Goal: Information Seeking & Learning: Learn about a topic

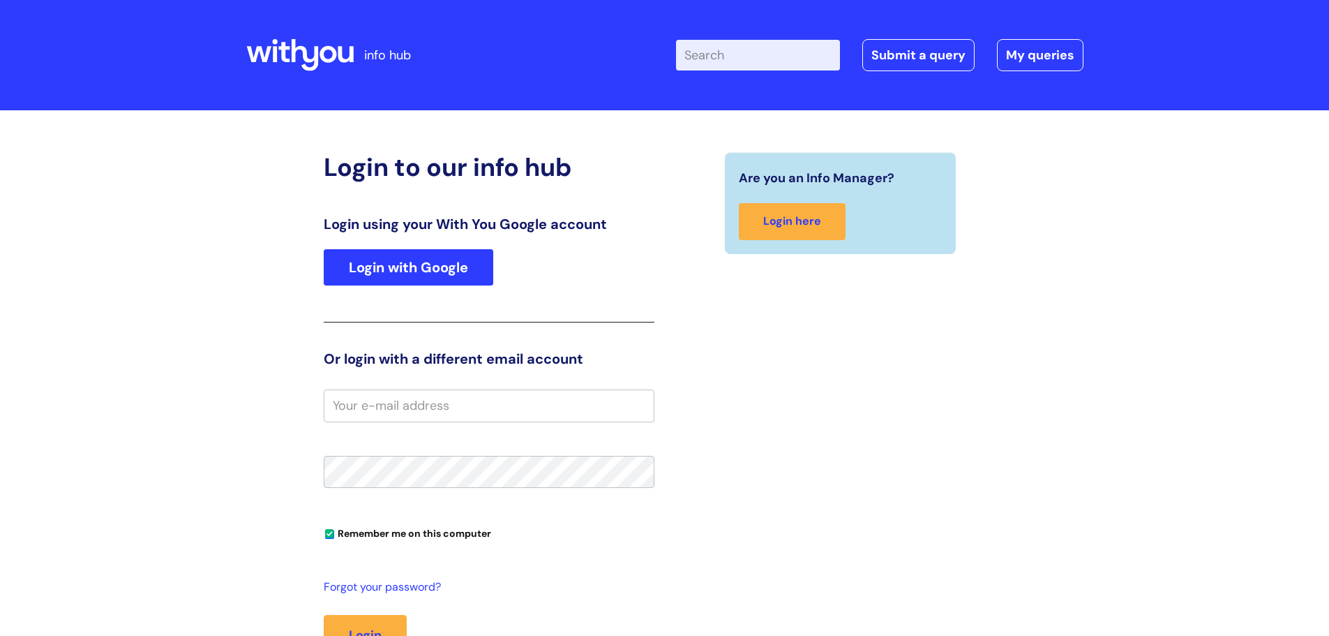
click at [403, 263] on link "Login with Google" at bounding box center [409, 267] width 170 height 36
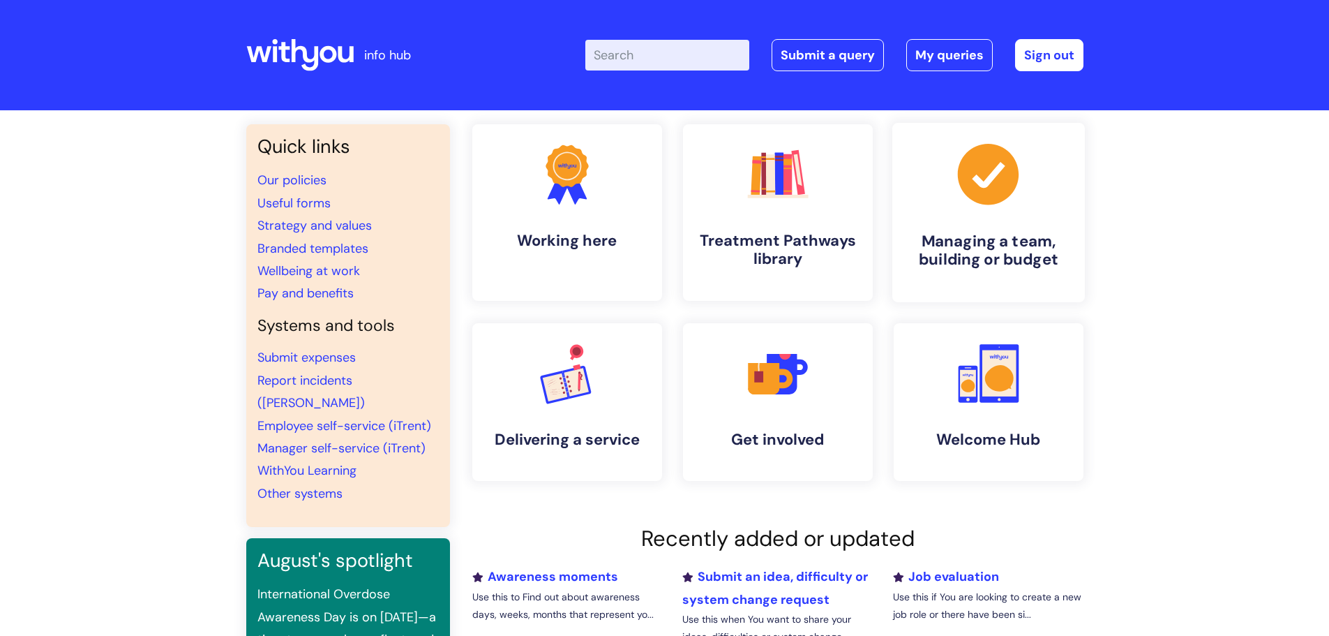
click at [1007, 202] on icon ".cls-1{fill:#a53144;stroke-width:0px;}" at bounding box center [988, 174] width 69 height 69
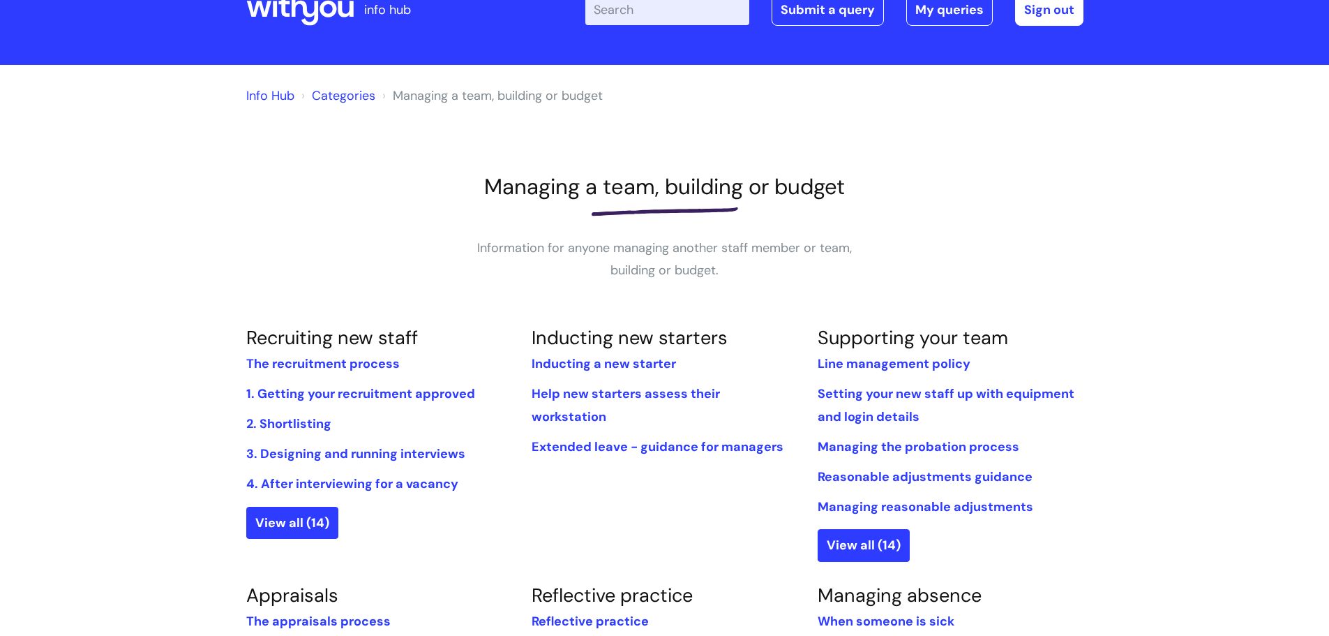
scroll to position [70, 0]
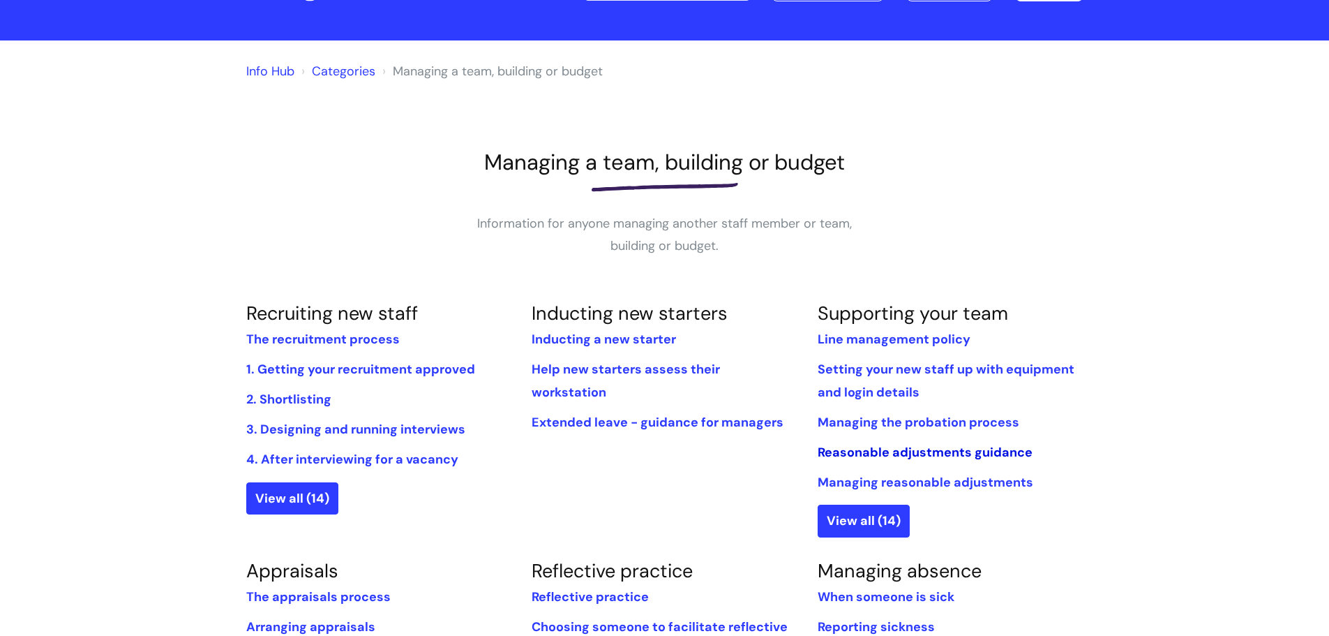
click at [906, 451] on link "Reasonable adjustments guidance" at bounding box center [925, 452] width 215 height 17
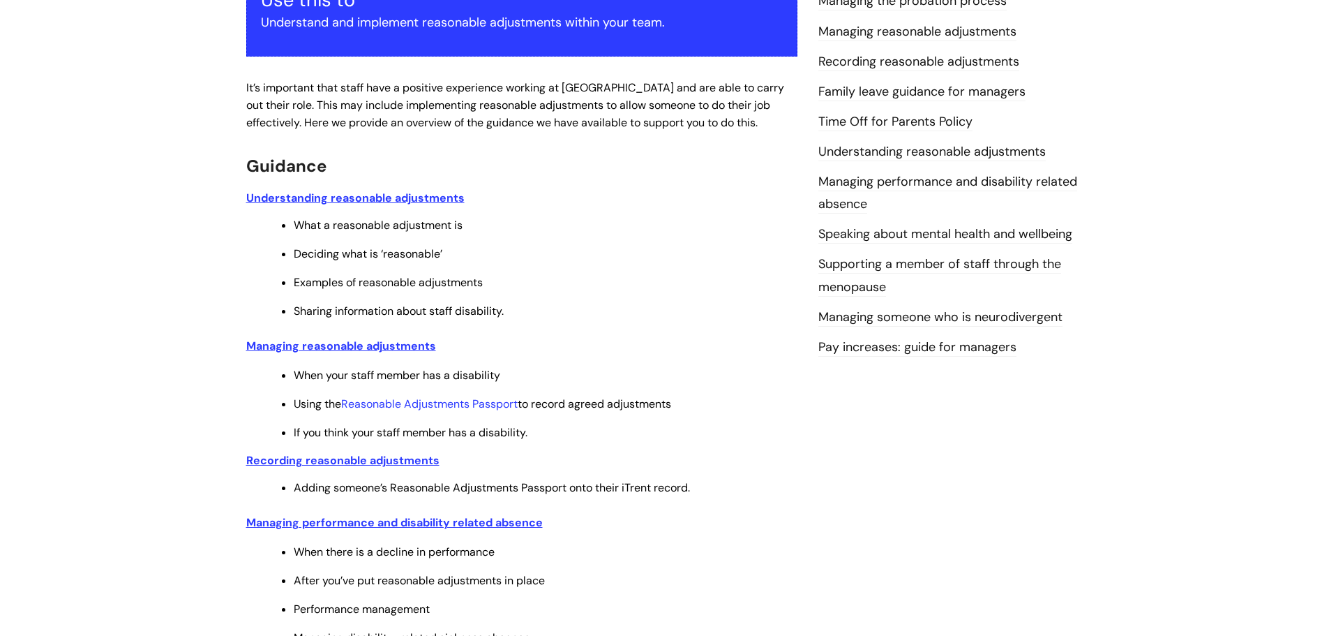
scroll to position [275, 0]
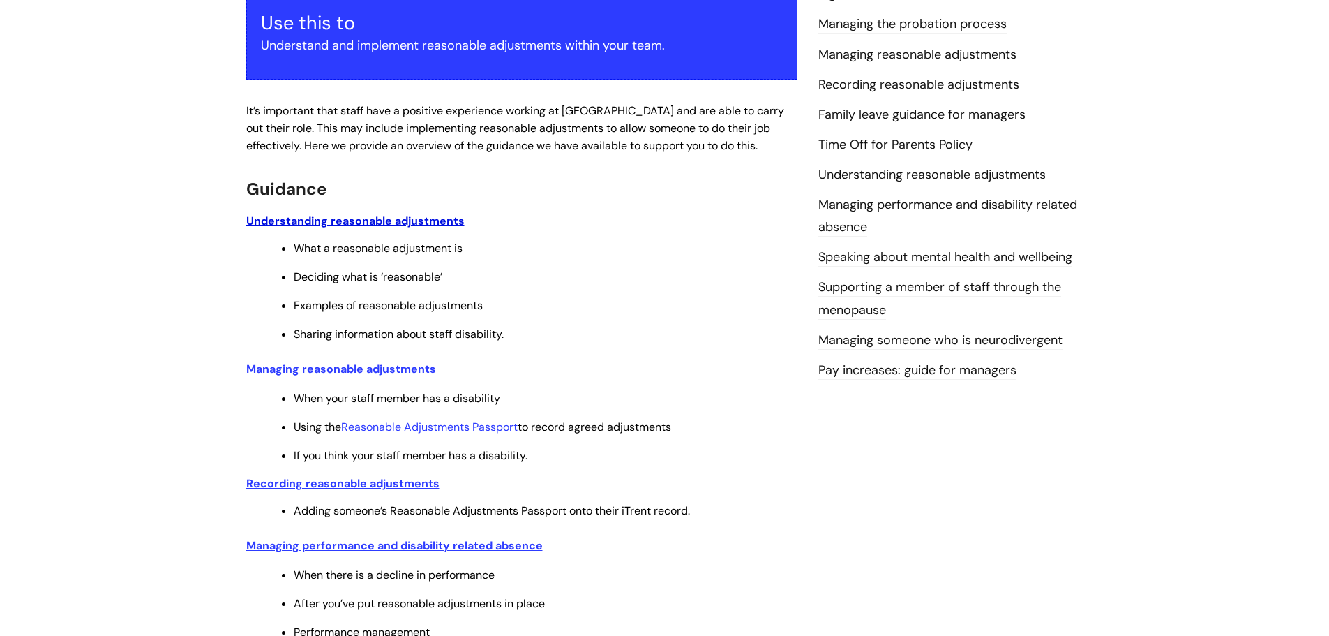
click at [384, 221] on u "Understanding reasonable adjustments" at bounding box center [355, 221] width 218 height 15
click at [365, 364] on u "Managing reasonable adjustments" at bounding box center [341, 368] width 190 height 15
click at [313, 481] on u "Recording reasonable adjustments" at bounding box center [342, 483] width 193 height 15
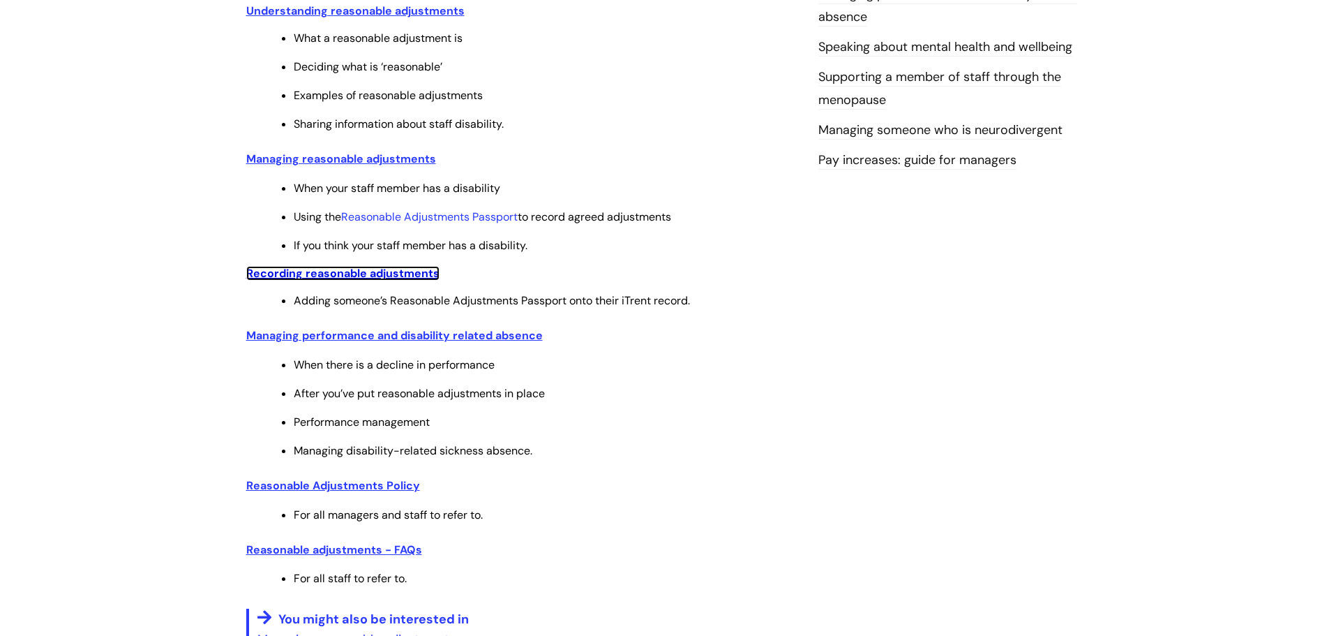
scroll to position [554, 0]
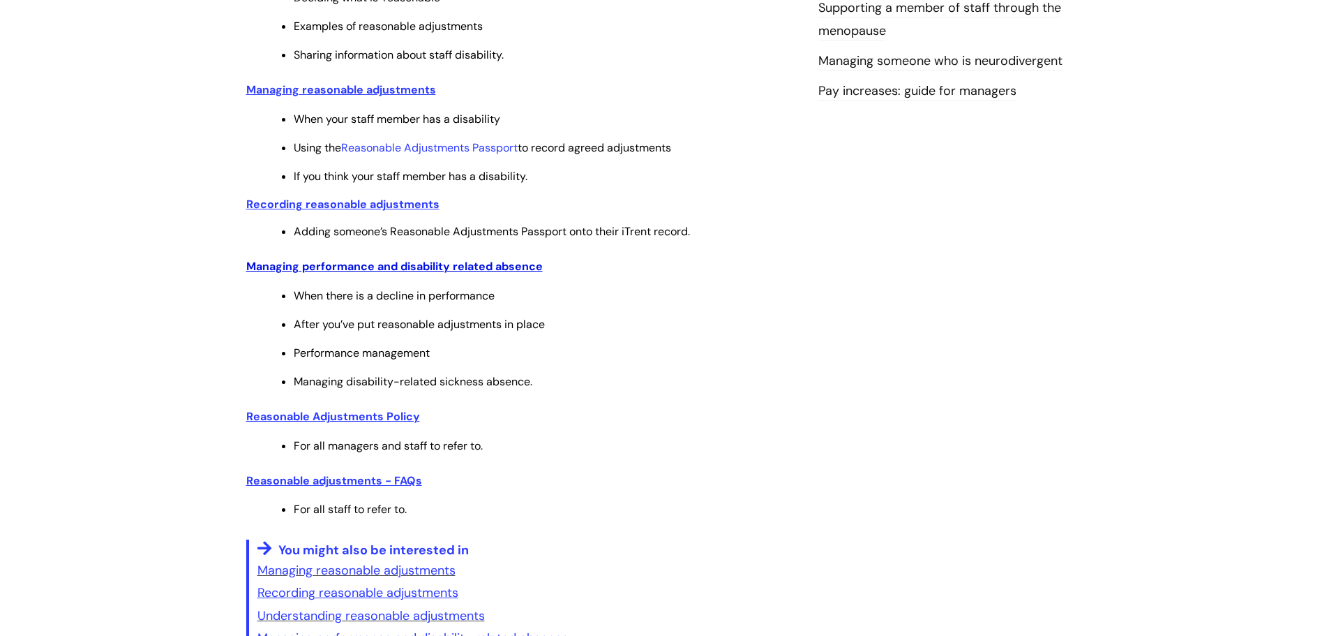
click at [516, 271] on u "Managing performance and disability related absence" at bounding box center [394, 266] width 297 height 15
click at [318, 486] on u "Reasonable adjustments - FAQs" at bounding box center [334, 480] width 176 height 15
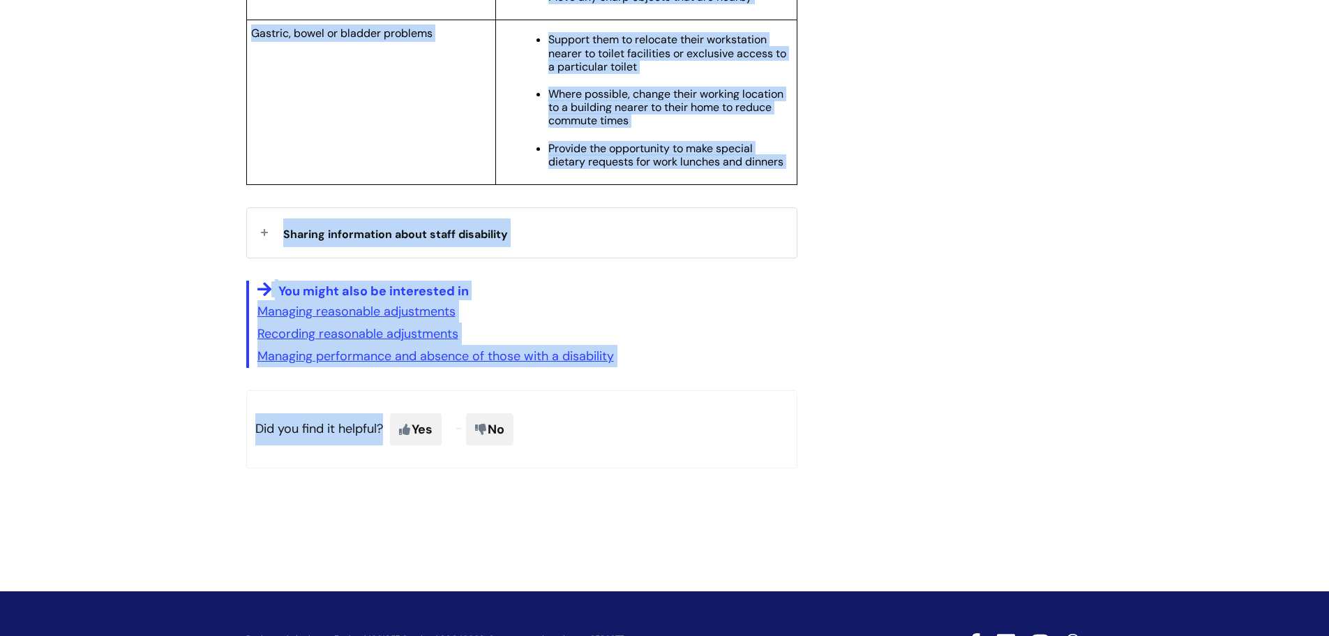
scroll to position [2652, 0]
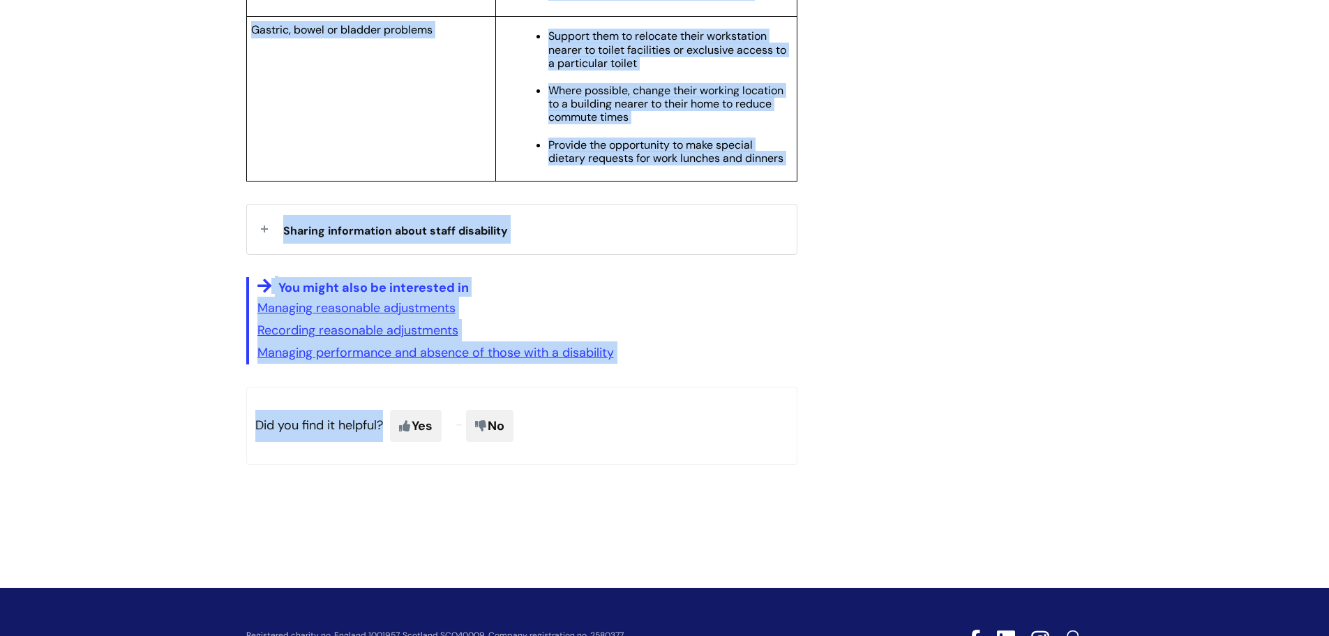
drag, startPoint x: 246, startPoint y: 188, endPoint x: 793, endPoint y: 172, distance: 546.6
copy article "Understanding reasonable adjustments Modified on: Tue, 9 Apr, 2024 at 10:17 AM …"
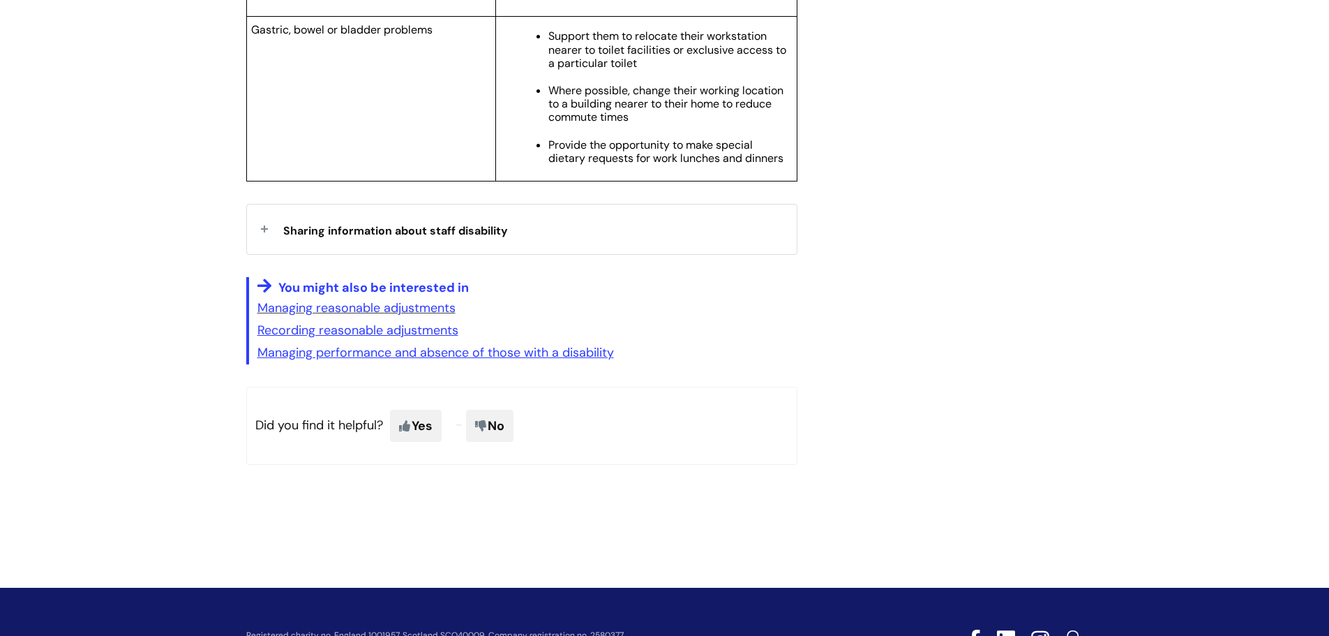
click at [387, 238] on span "Sharing information about staff disability" at bounding box center [395, 230] width 225 height 15
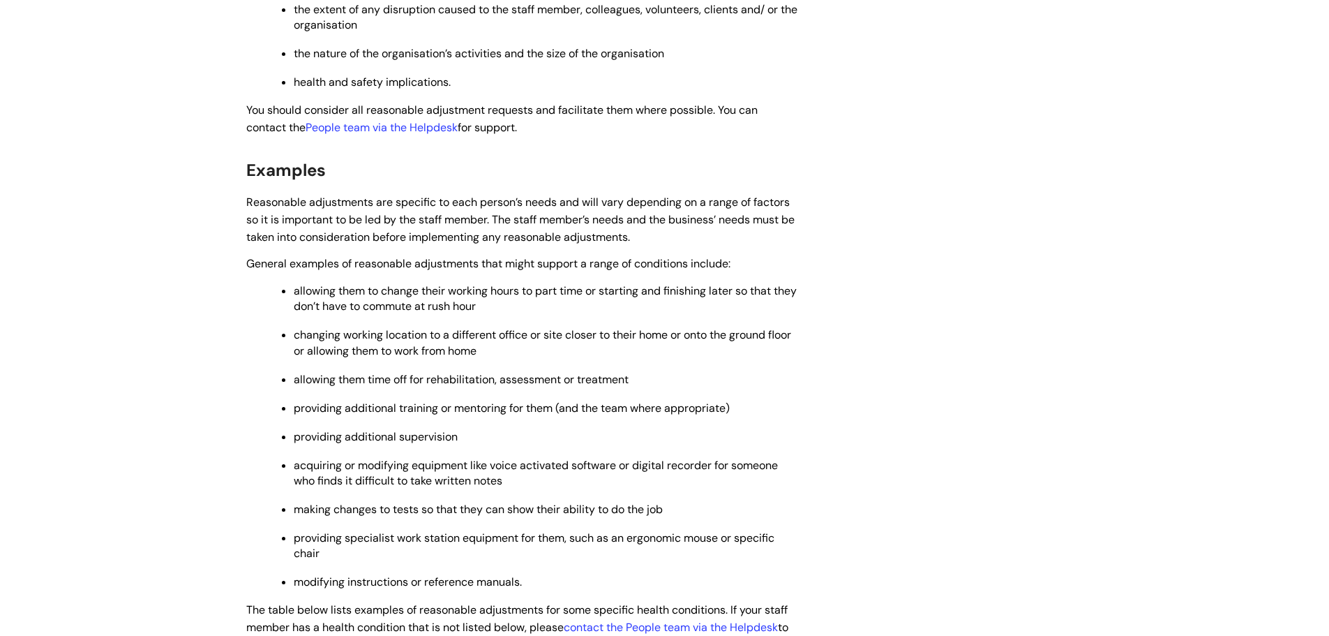
scroll to position [837, 0]
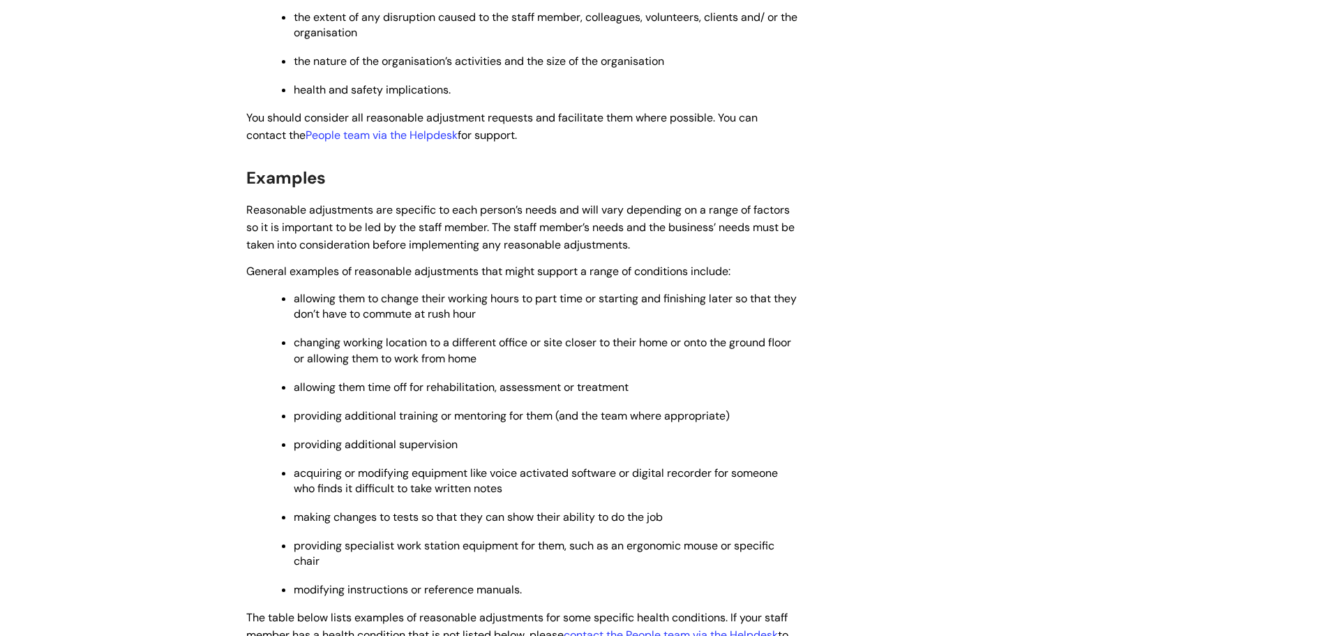
click at [724, 209] on span "Reasonable adjustments are specific to each person’s needs and will vary depend…" at bounding box center [520, 227] width 548 height 50
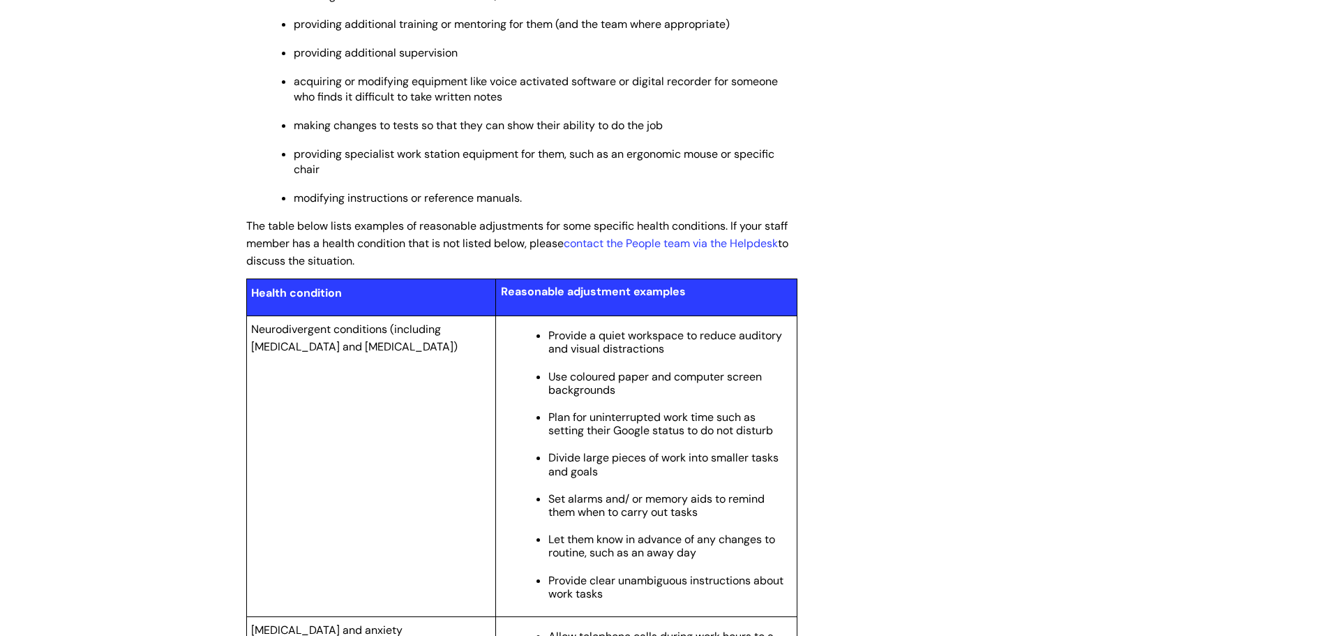
scroll to position [907, 0]
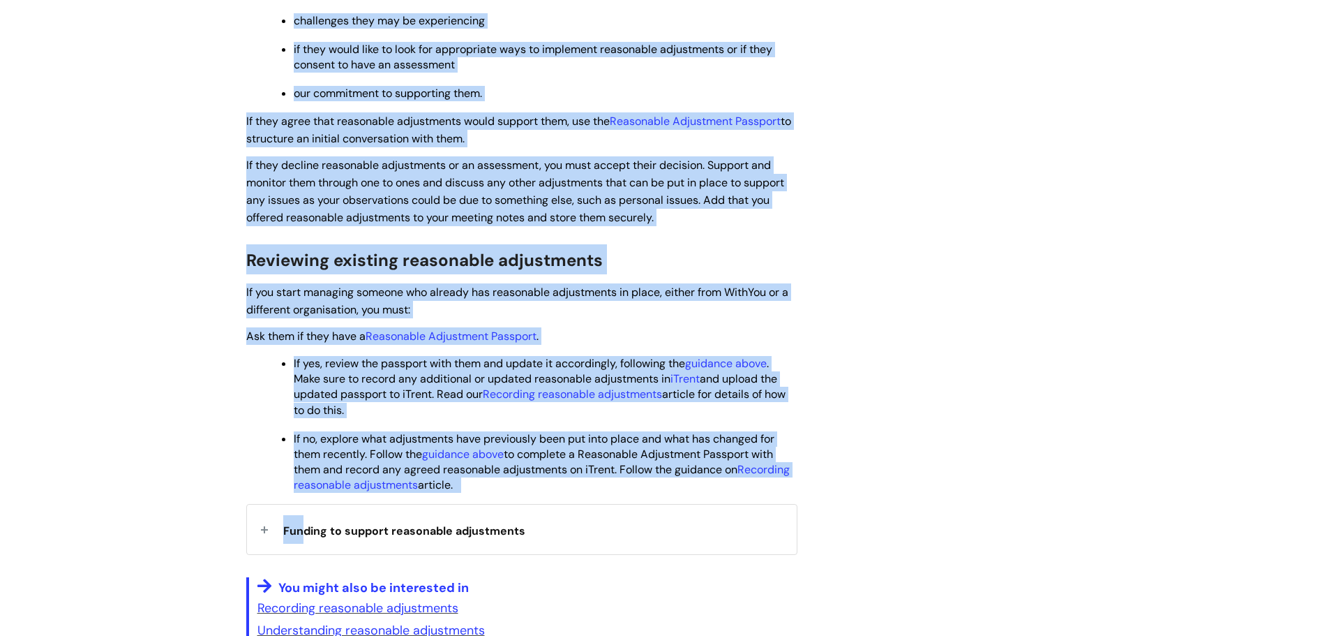
scroll to position [1675, 0]
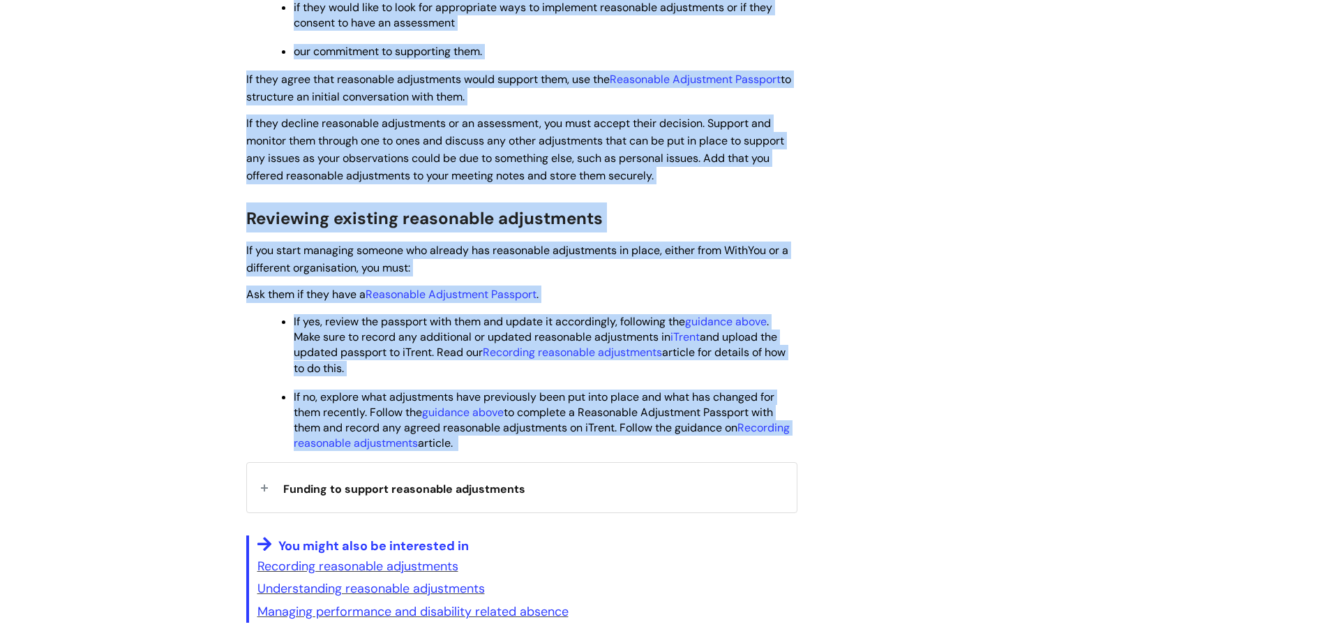
drag, startPoint x: 232, startPoint y: 179, endPoint x: 551, endPoint y: 437, distance: 409.8
copy article "Managing reasonable adjustments Modified on: Mon, 22 Apr, 2024 at 2:25 PM Use t…"
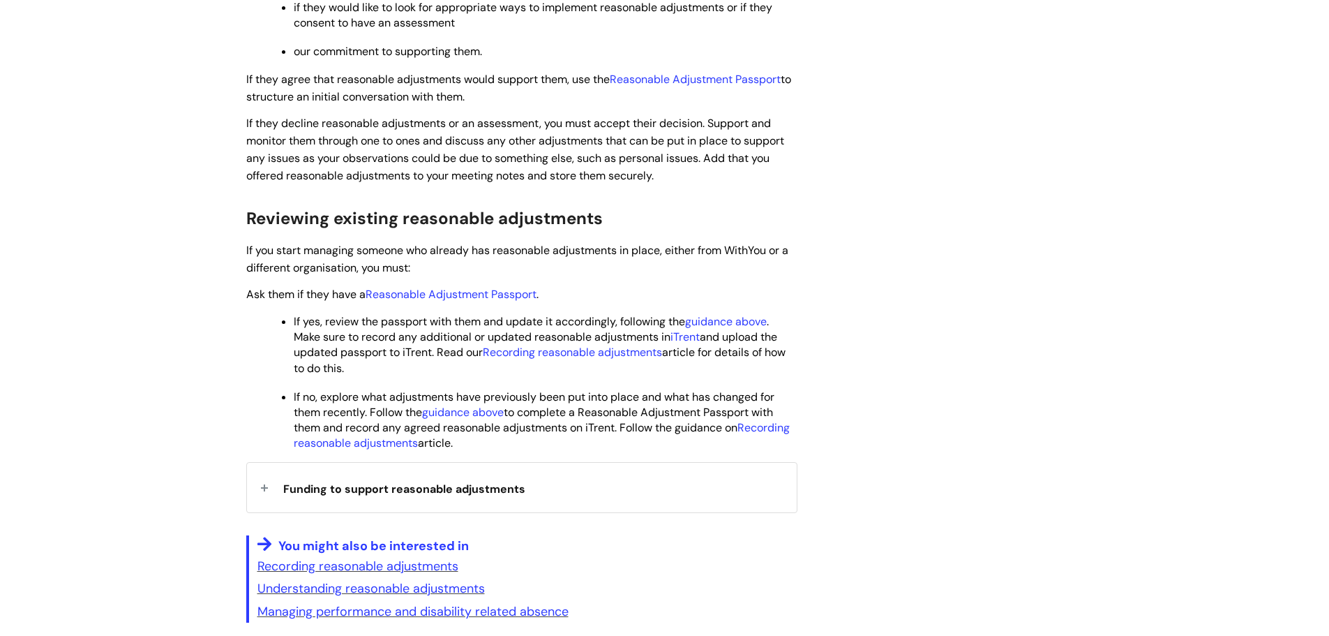
click at [403, 490] on span "Funding to support reasonable adjustments" at bounding box center [404, 488] width 242 height 15
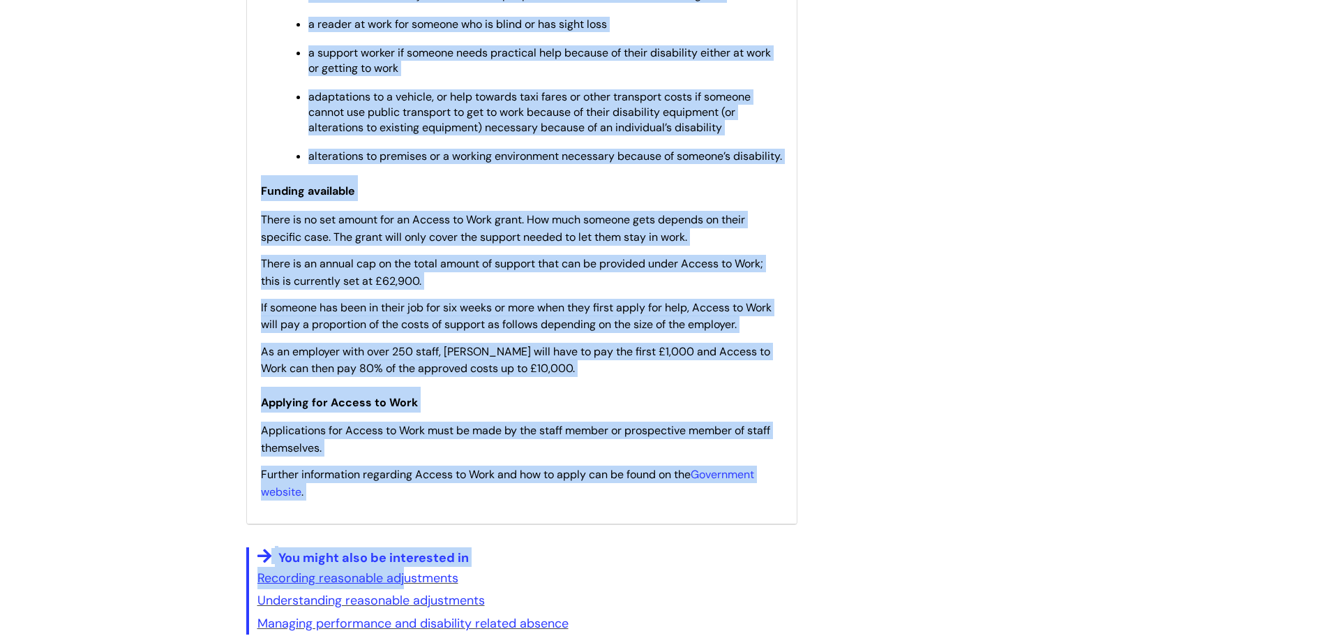
scroll to position [2442, 0]
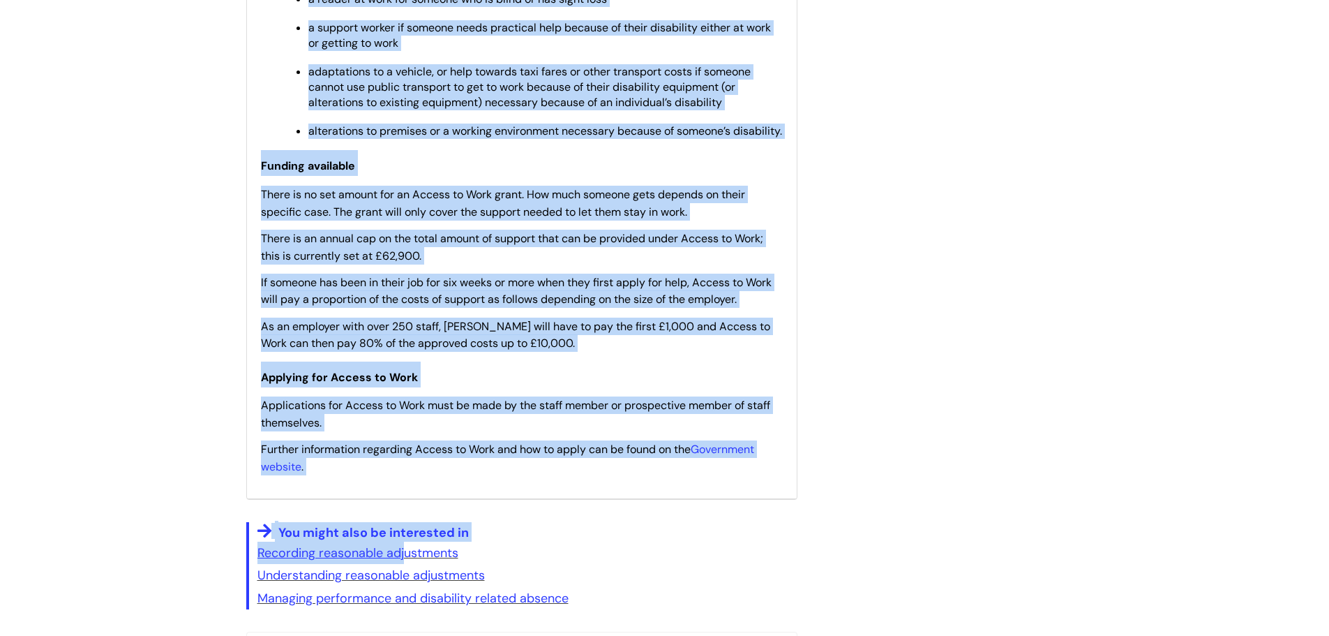
drag, startPoint x: 261, startPoint y: 465, endPoint x: 439, endPoint y: 493, distance: 180.0
click at [439, 493] on div "The Access to Work programme is a government-funded scheme run by Jobcentre Plu…" at bounding box center [522, 122] width 550 height 754
copy div "The Access to Work programme is a government-funded scheme run by Jobcentre Plu…"
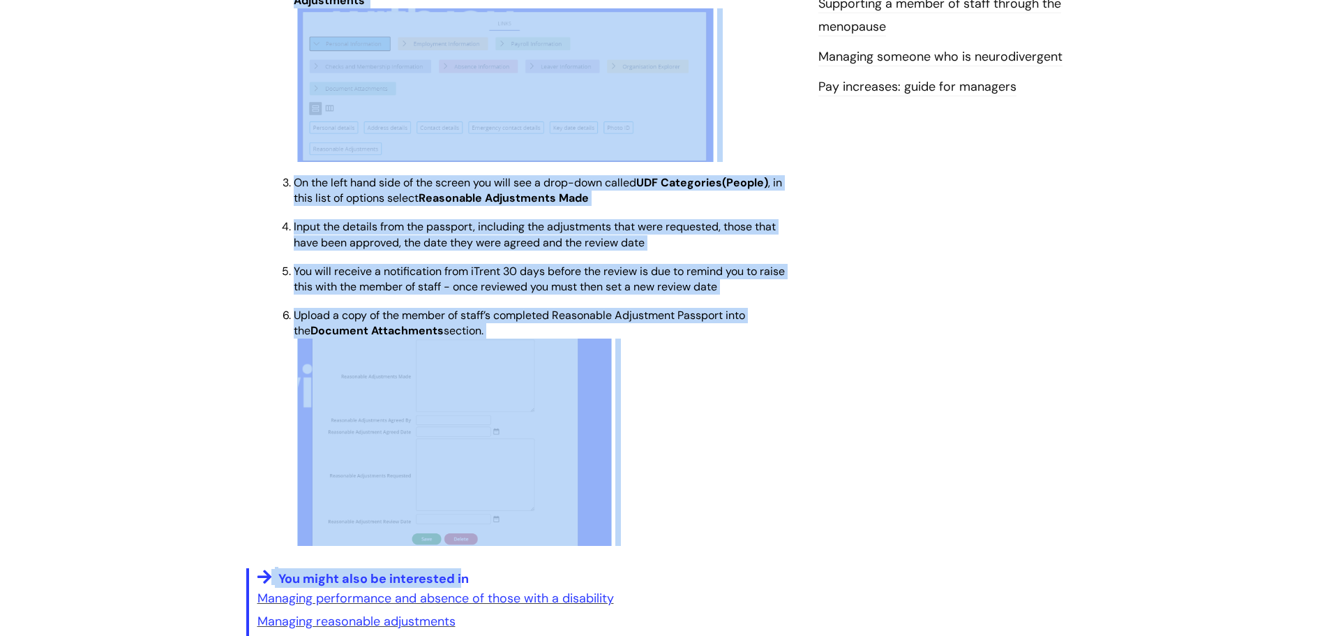
scroll to position [837, 0]
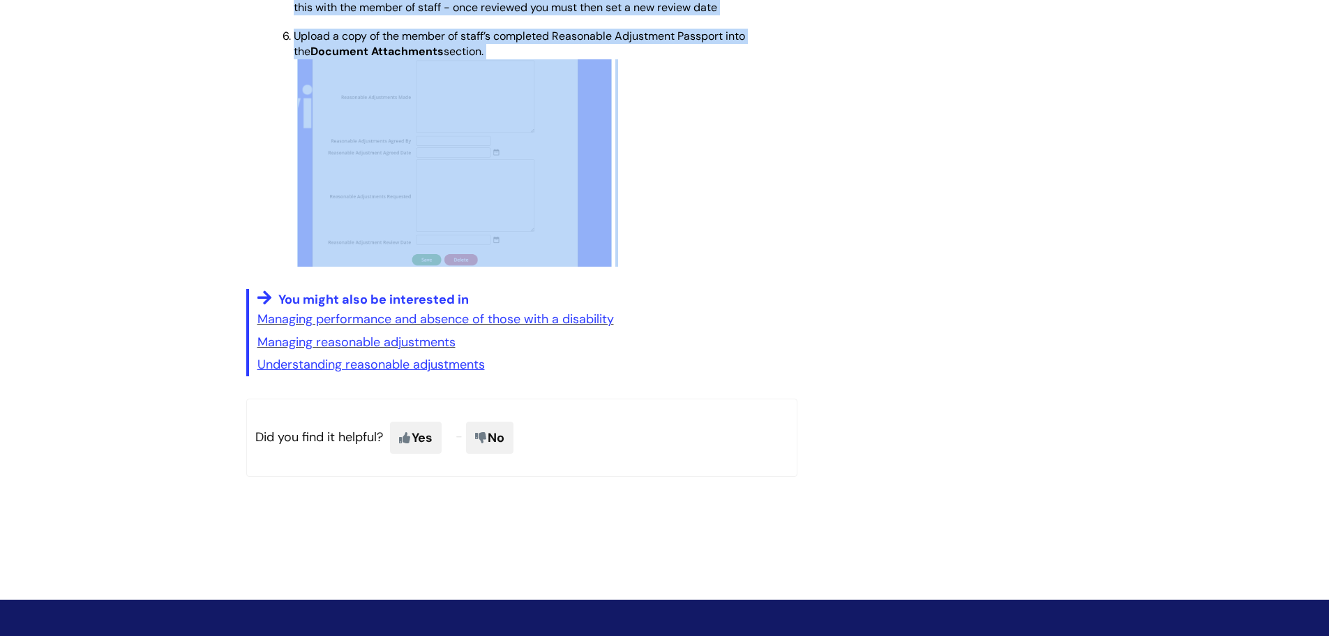
drag, startPoint x: 244, startPoint y: 184, endPoint x: 650, endPoint y: 207, distance: 406.1
copy article "Recording reasonable adjustments Modified on: Wed, 18 Jun, 2025 at 2:09 PM Use …"
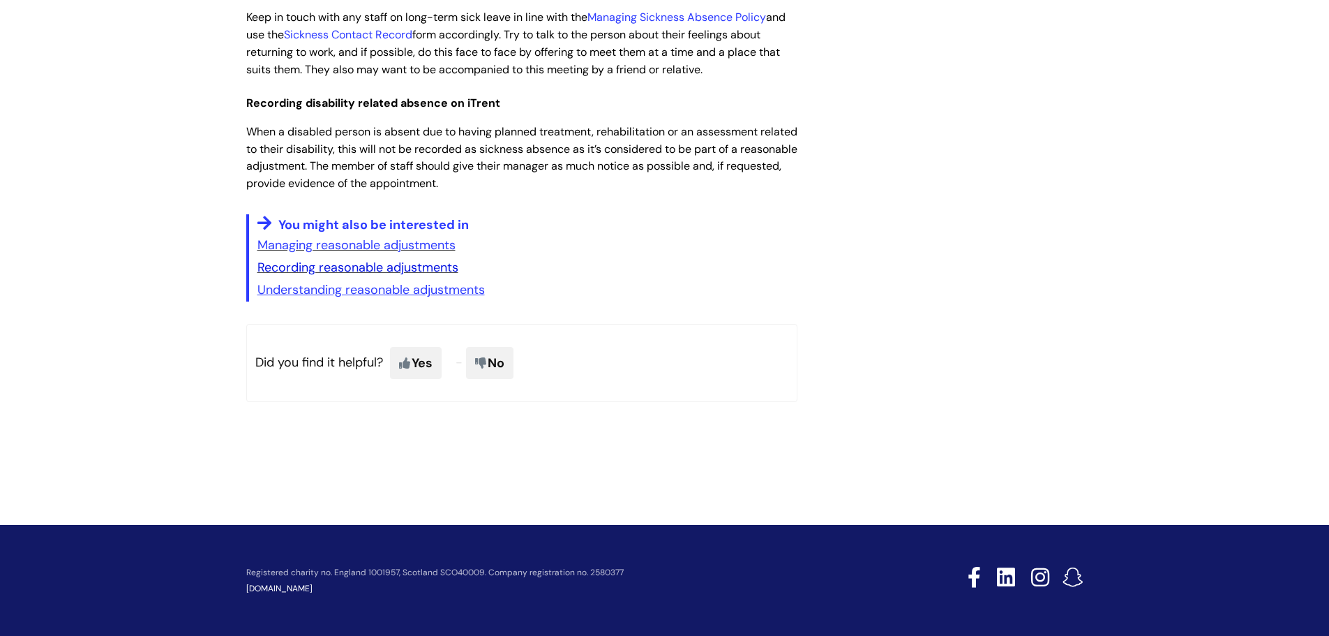
scroll to position [1330, 0]
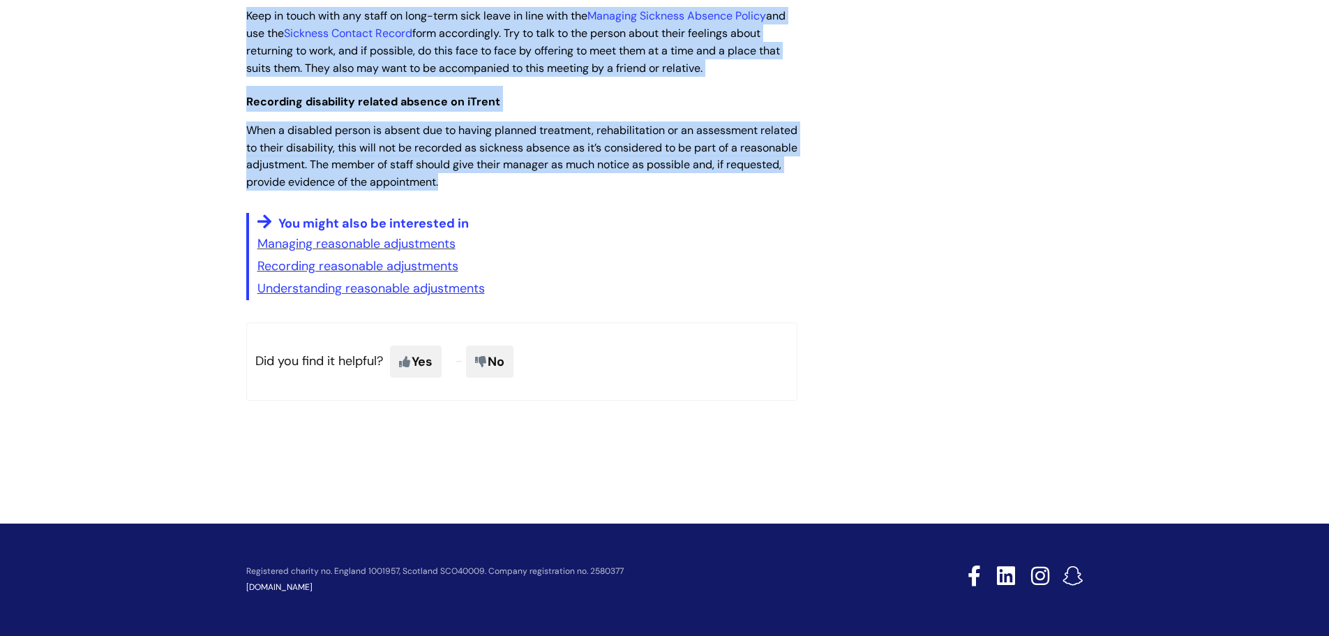
drag, startPoint x: 251, startPoint y: 189, endPoint x: 560, endPoint y: 188, distance: 309.8
copy article "Loremips dolorsitame con adipiscing elitsed doeiusm Temporin ut: Lab, 99 Etd, 9…"
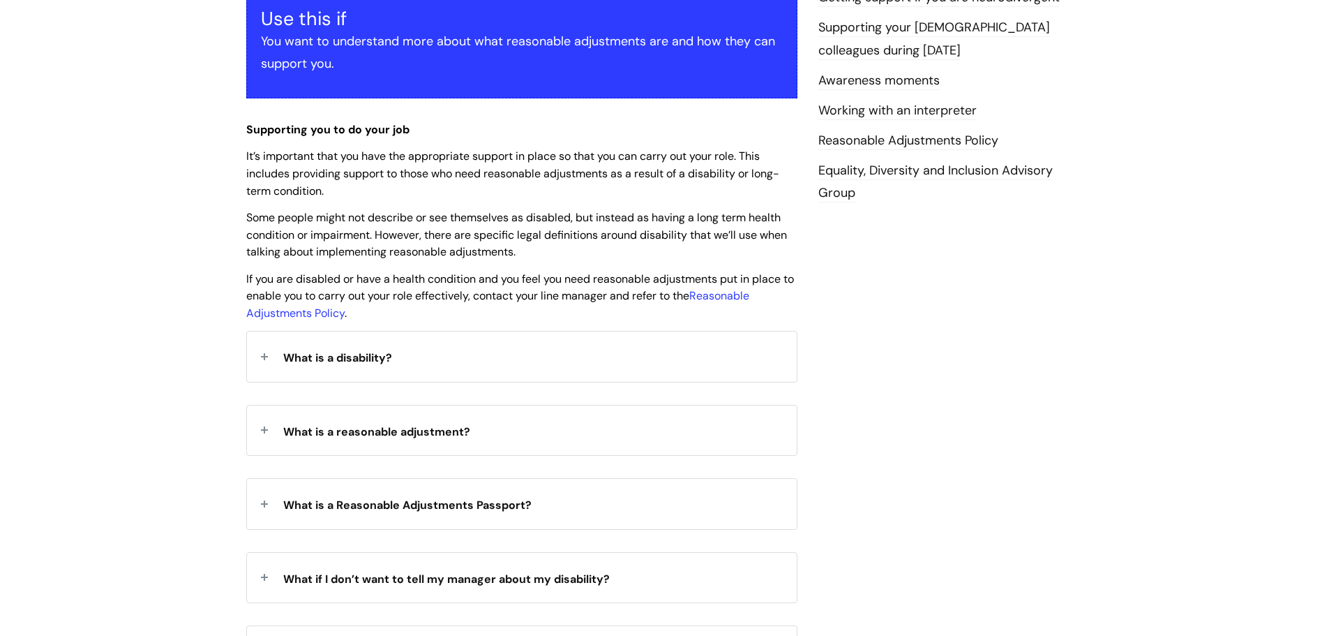
scroll to position [279, 0]
click at [477, 360] on div "What is a disability?" at bounding box center [522, 356] width 550 height 50
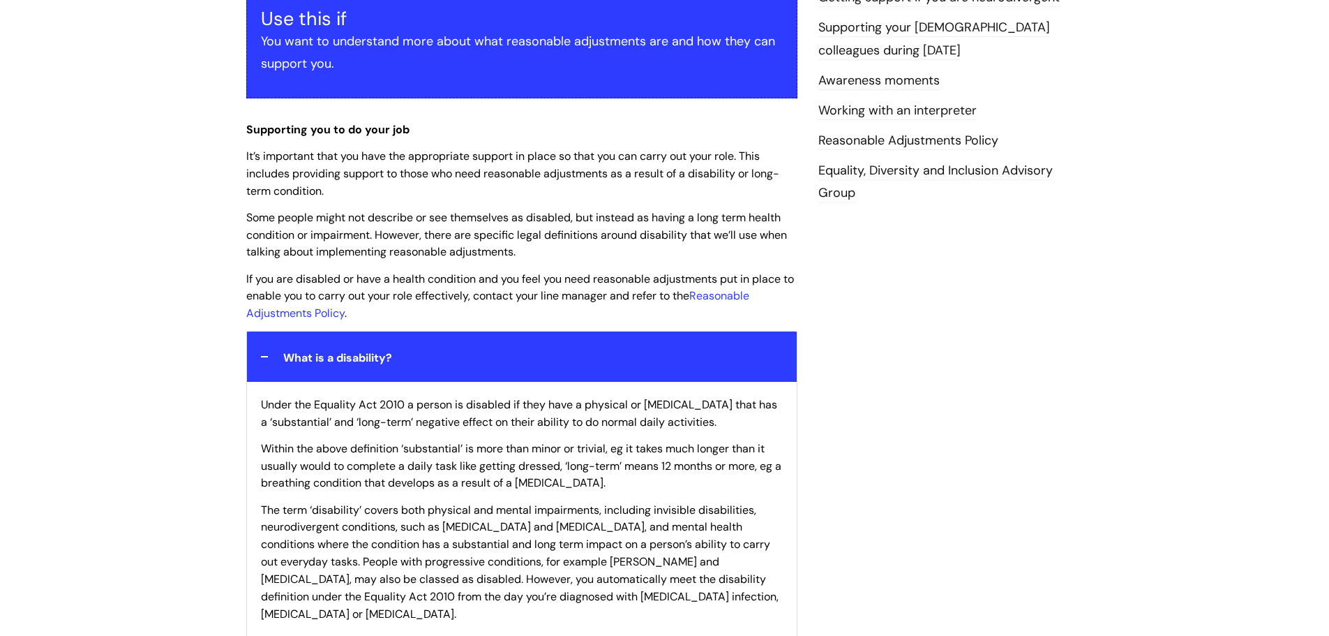
scroll to position [698, 0]
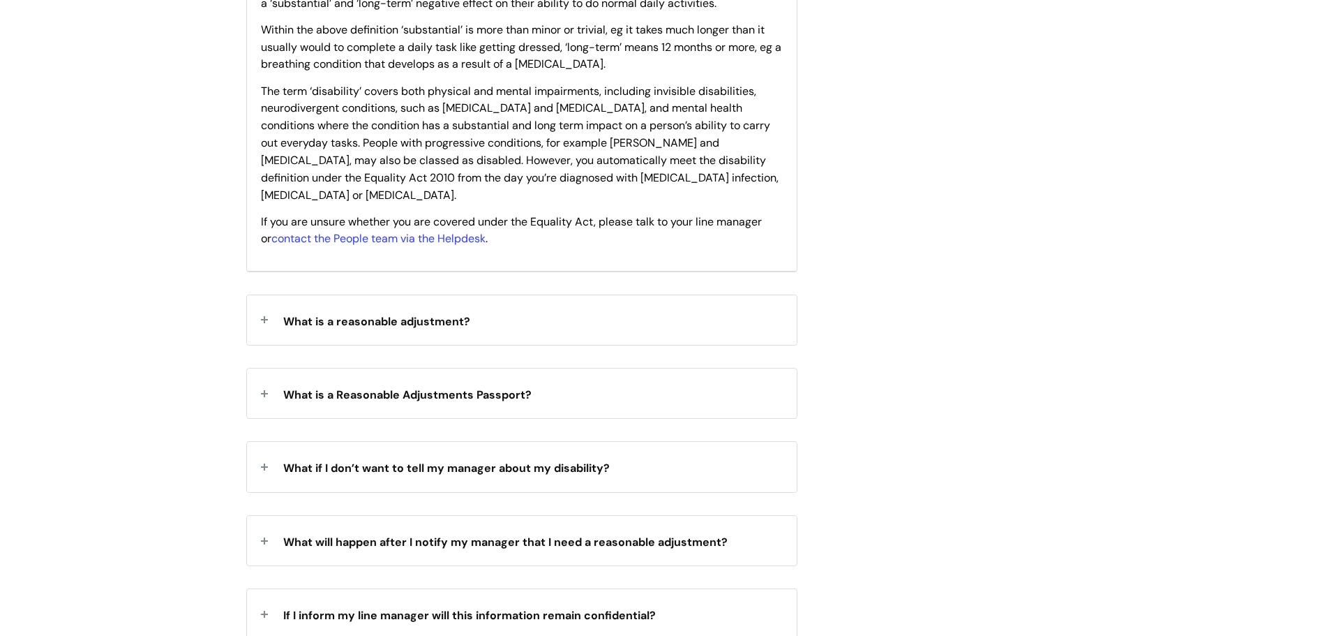
click at [486, 299] on div "What is a reasonable adjustment?" at bounding box center [522, 320] width 550 height 50
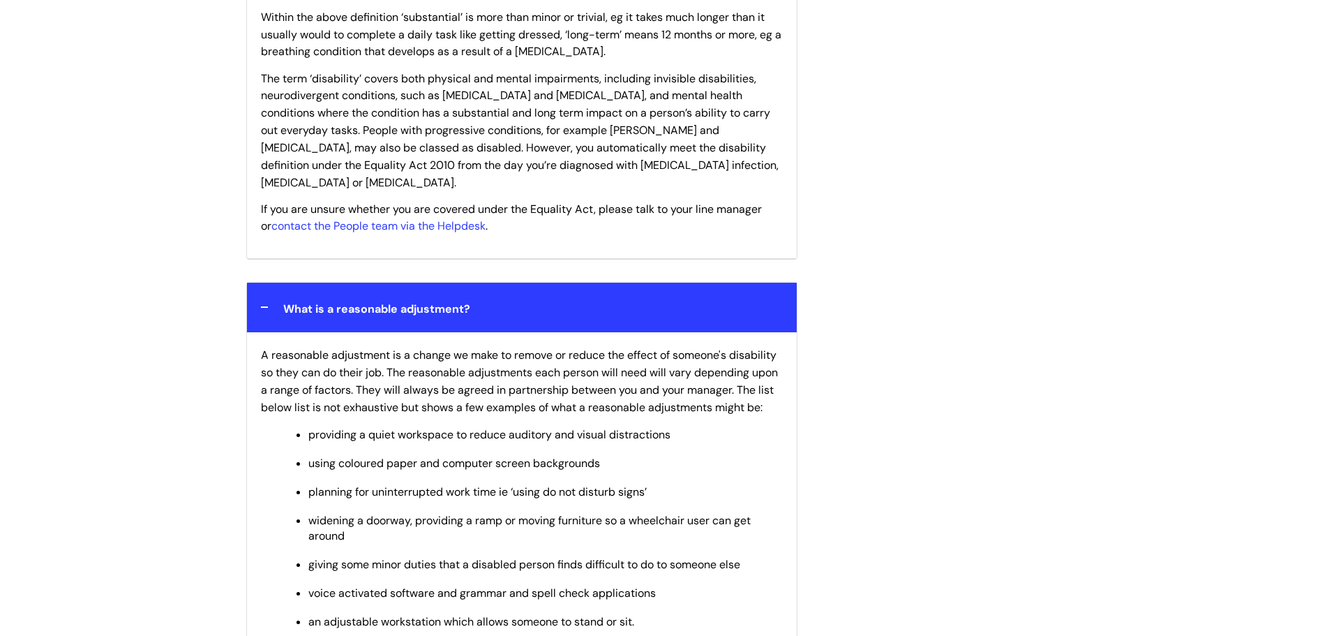
scroll to position [1117, 0]
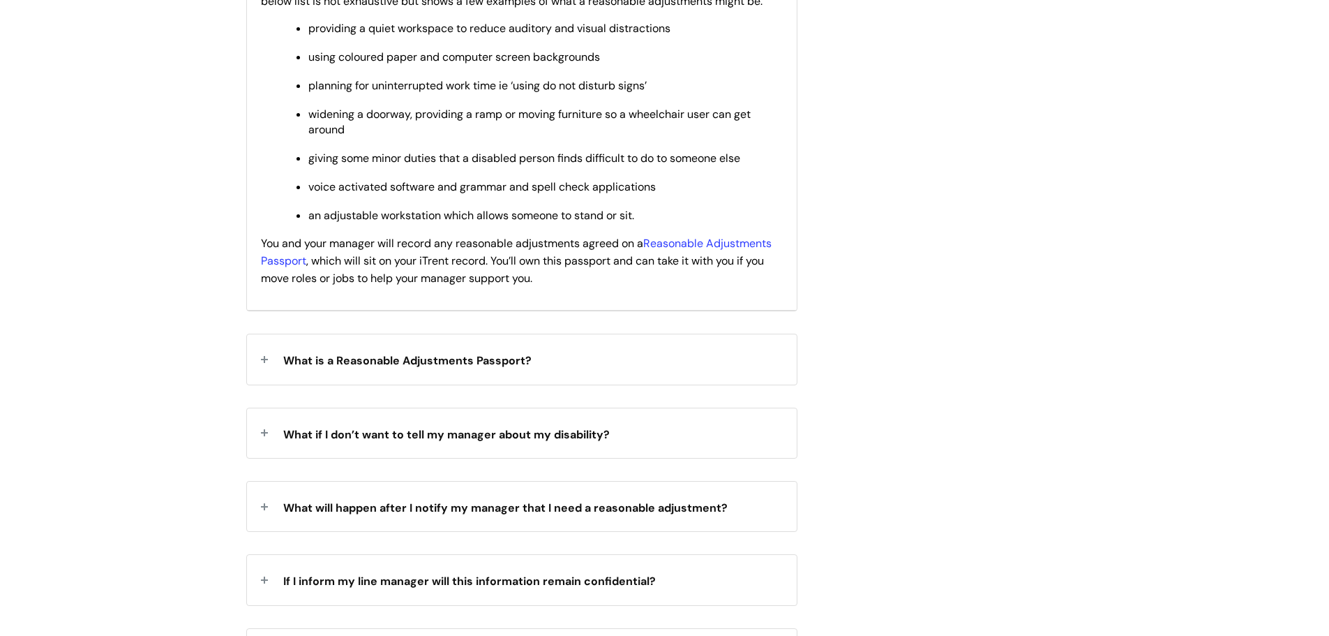
click at [505, 366] on span "What is a Reasonable Adjustments Passport?" at bounding box center [407, 360] width 248 height 15
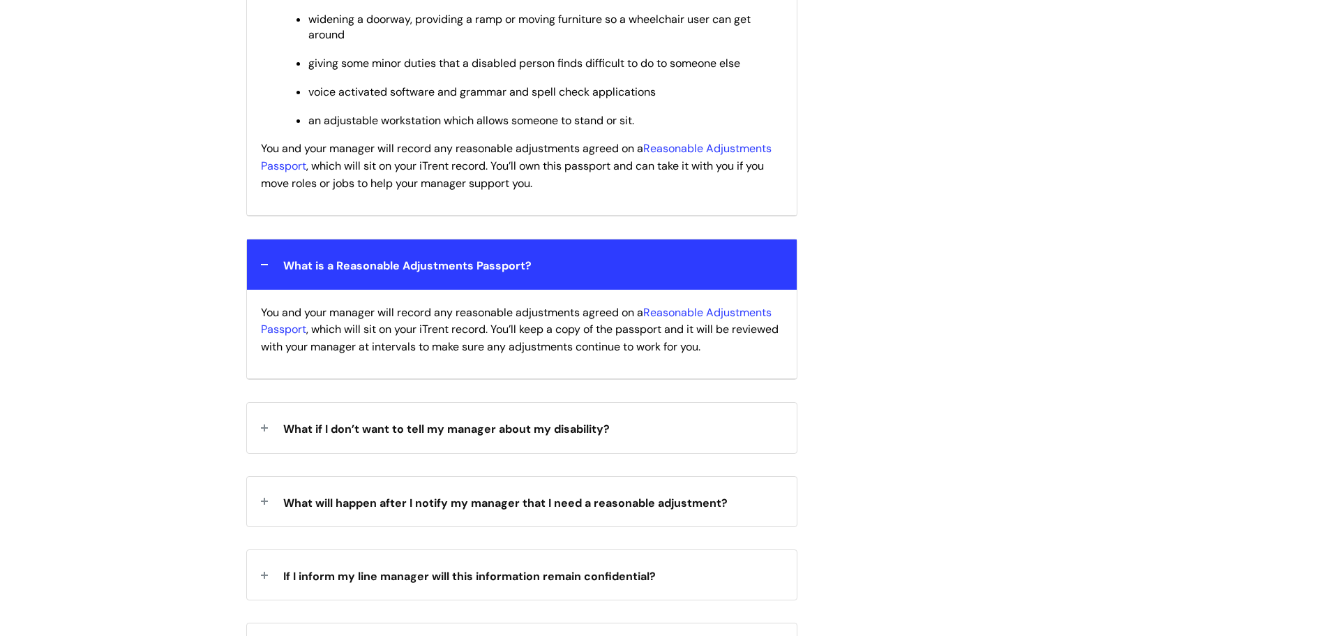
scroll to position [1326, 0]
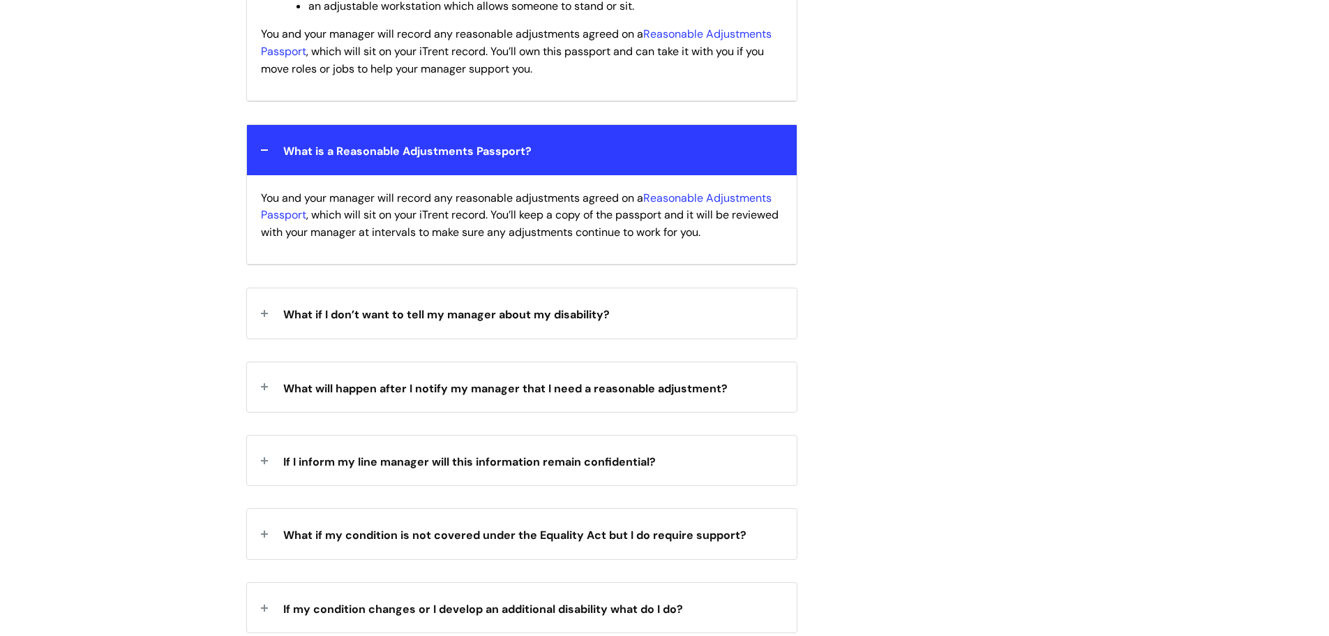
click at [532, 320] on span "What if I don’t want to tell my manager about my disability?" at bounding box center [446, 314] width 327 height 15
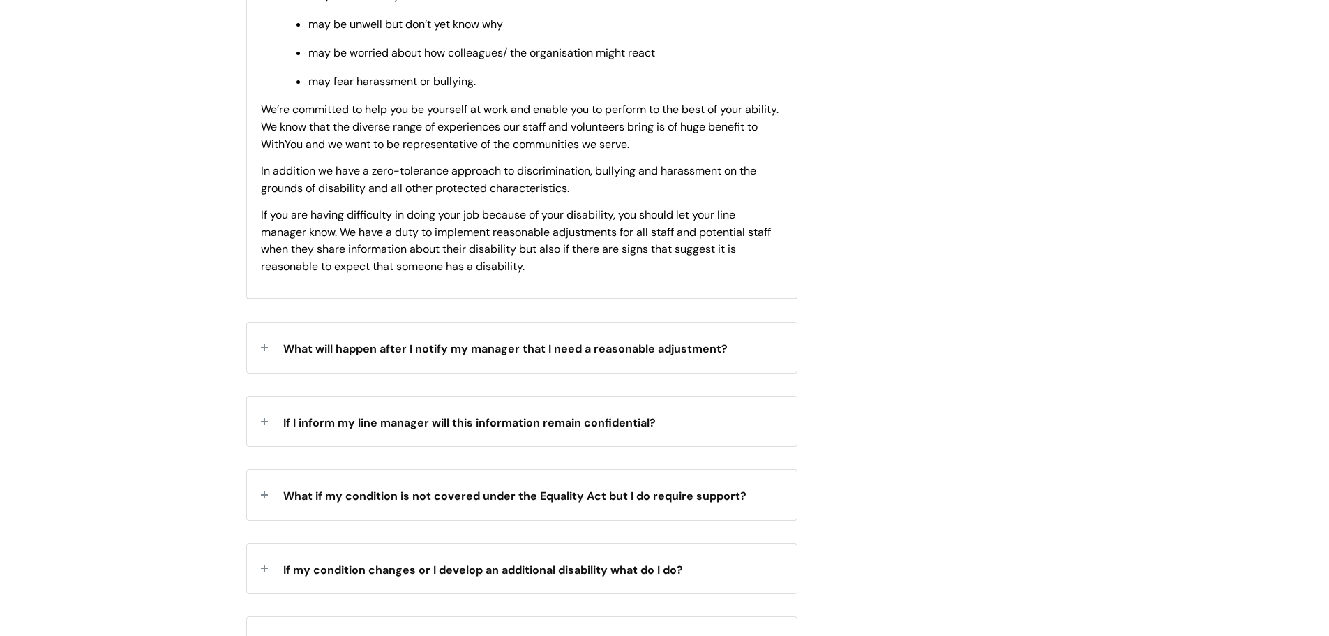
scroll to position [1745, 0]
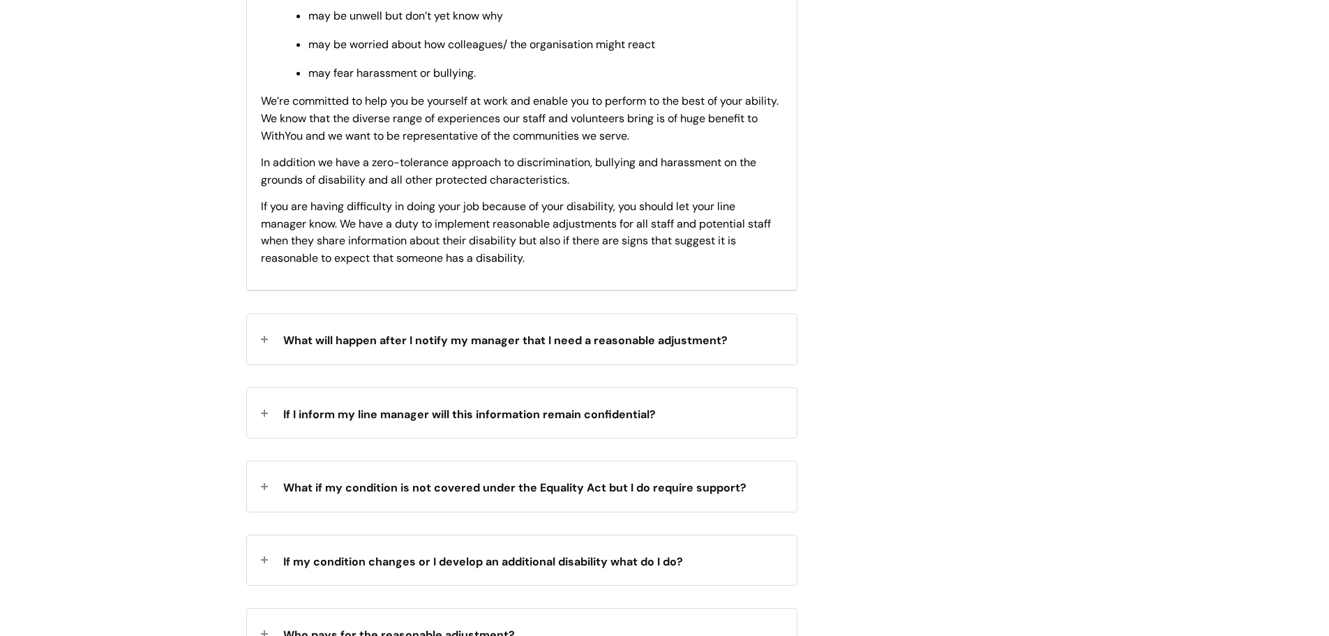
click at [515, 354] on div "What will happen after I notify my manager that I need a reasonable adjustment?" at bounding box center [522, 339] width 550 height 50
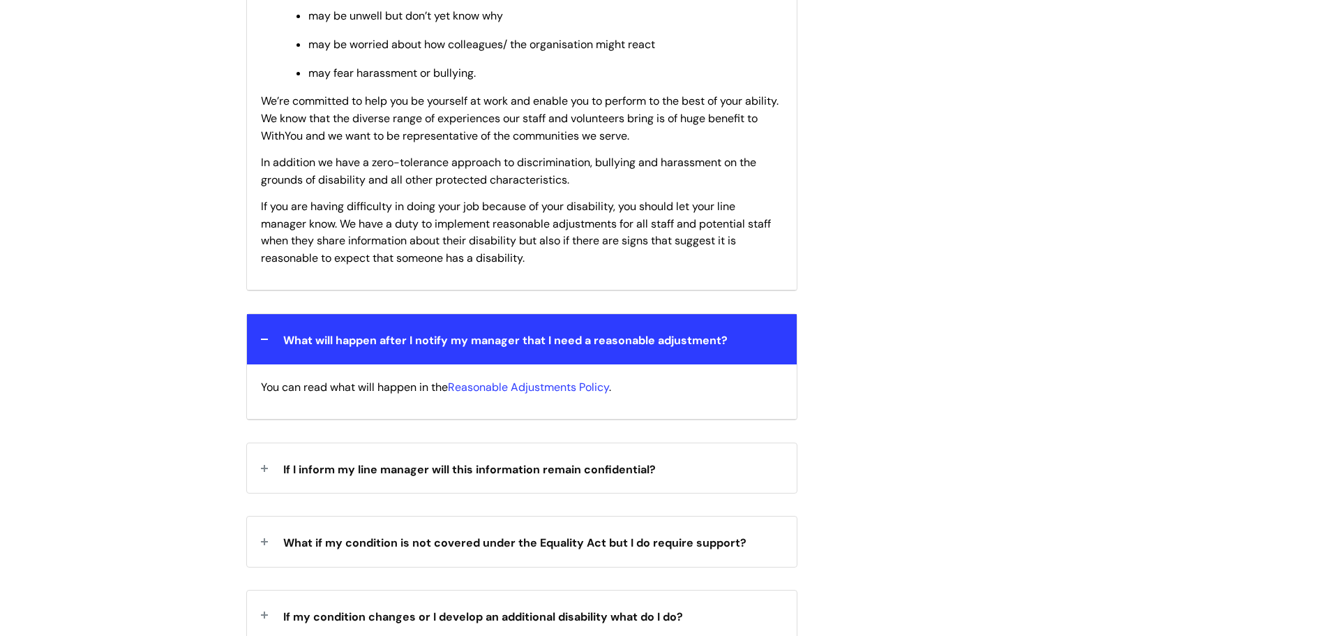
click at [528, 463] on span "If I inform my line manager will this information remain confidential?" at bounding box center [469, 469] width 373 height 15
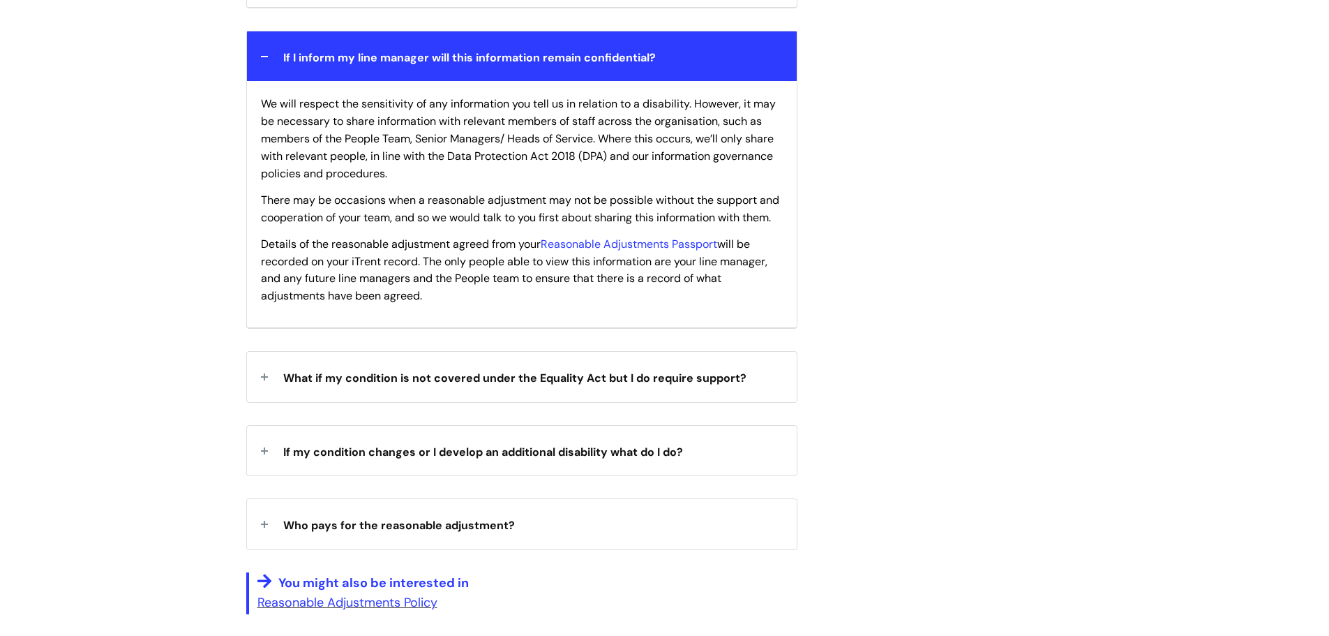
scroll to position [2163, 0]
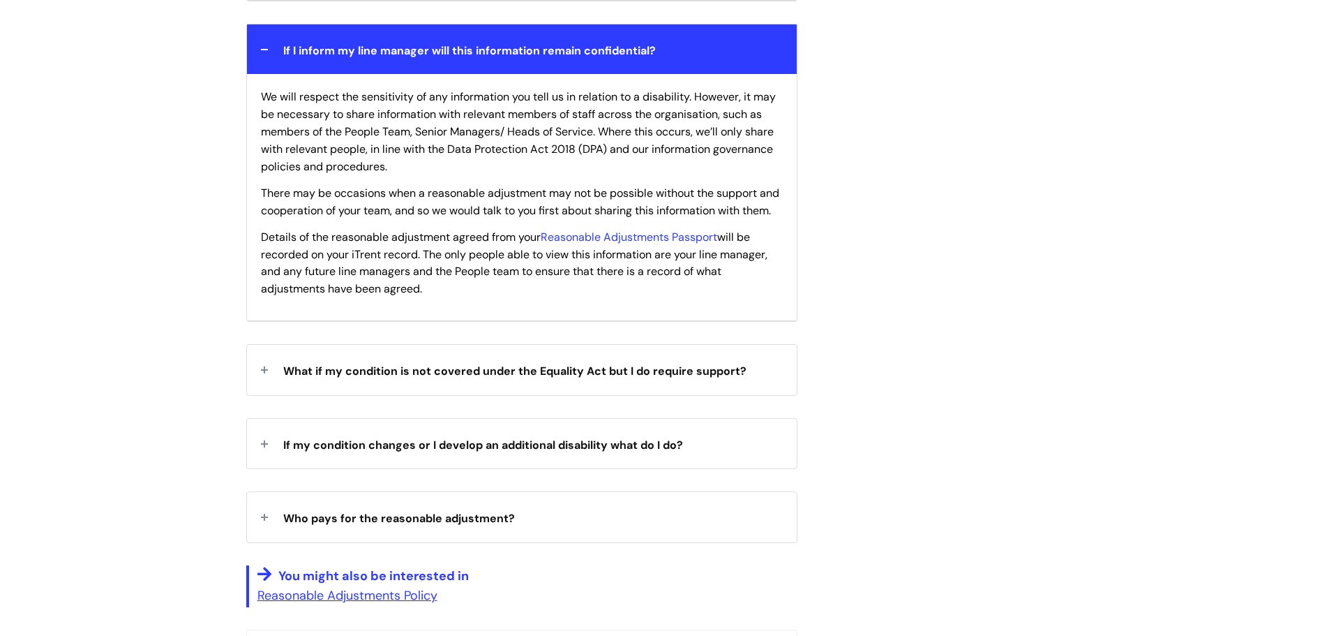
click at [537, 378] on span "What if my condition is not covered under the Equality Act but I do require sup…" at bounding box center [514, 371] width 463 height 15
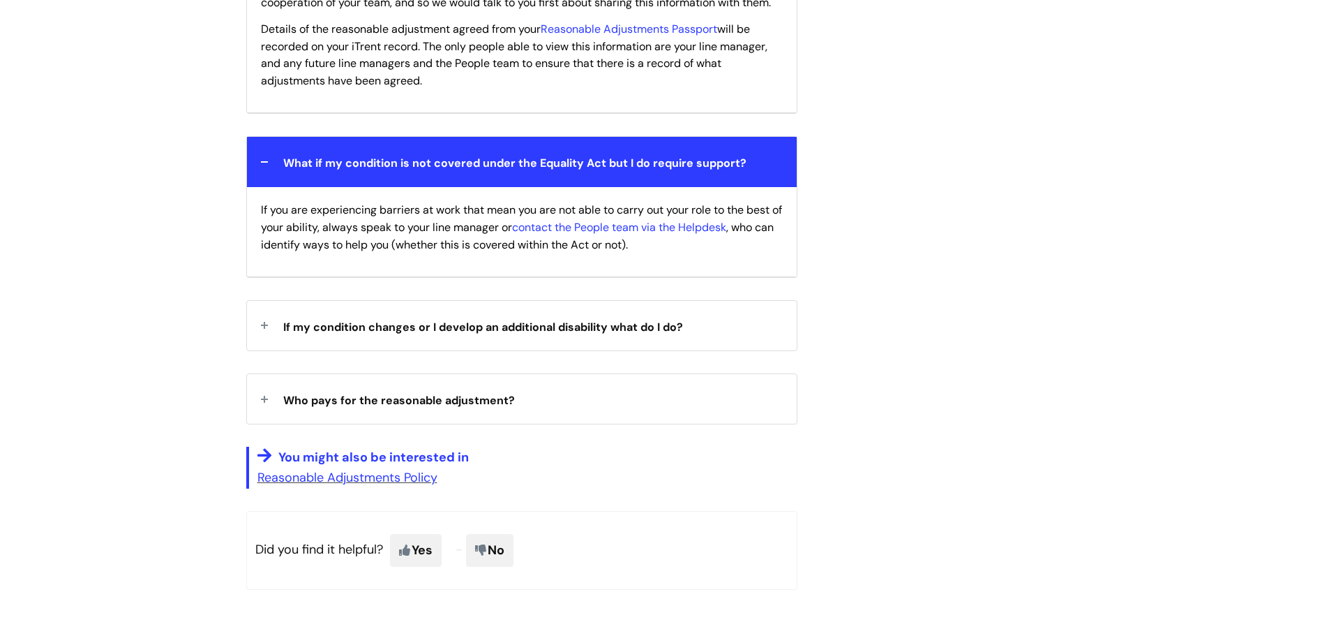
scroll to position [2373, 0]
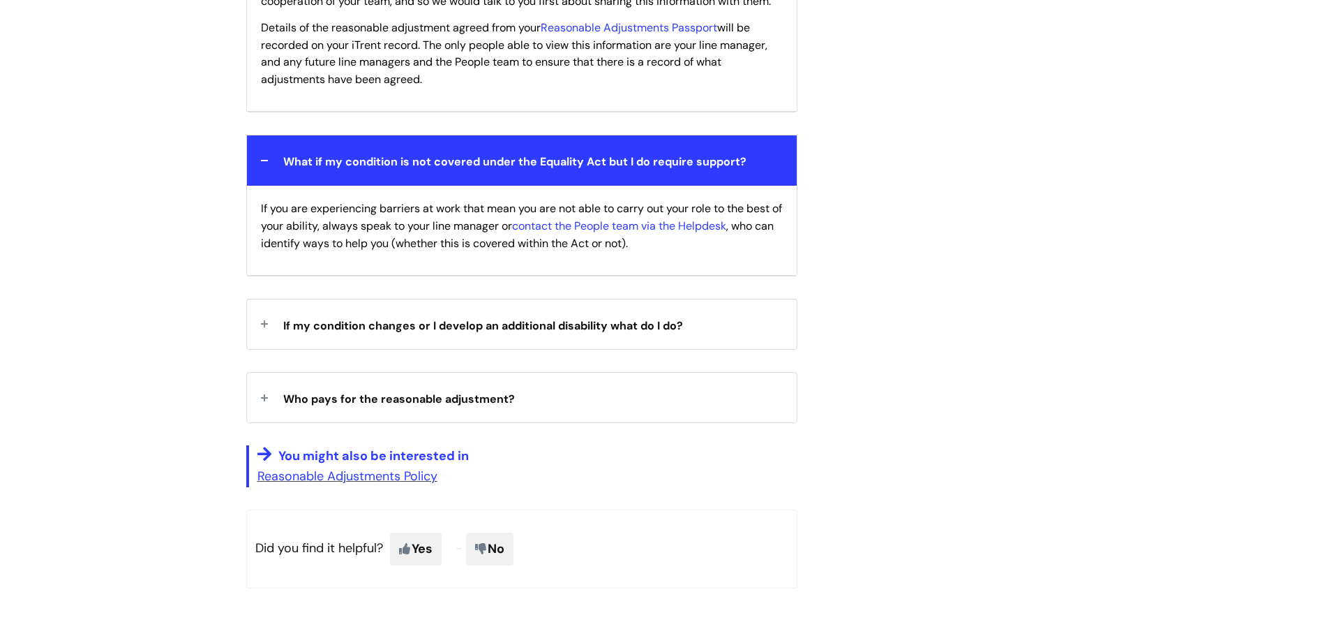
click at [539, 349] on div "If my condition changes or I develop an additional disability what do I do?" at bounding box center [522, 324] width 550 height 50
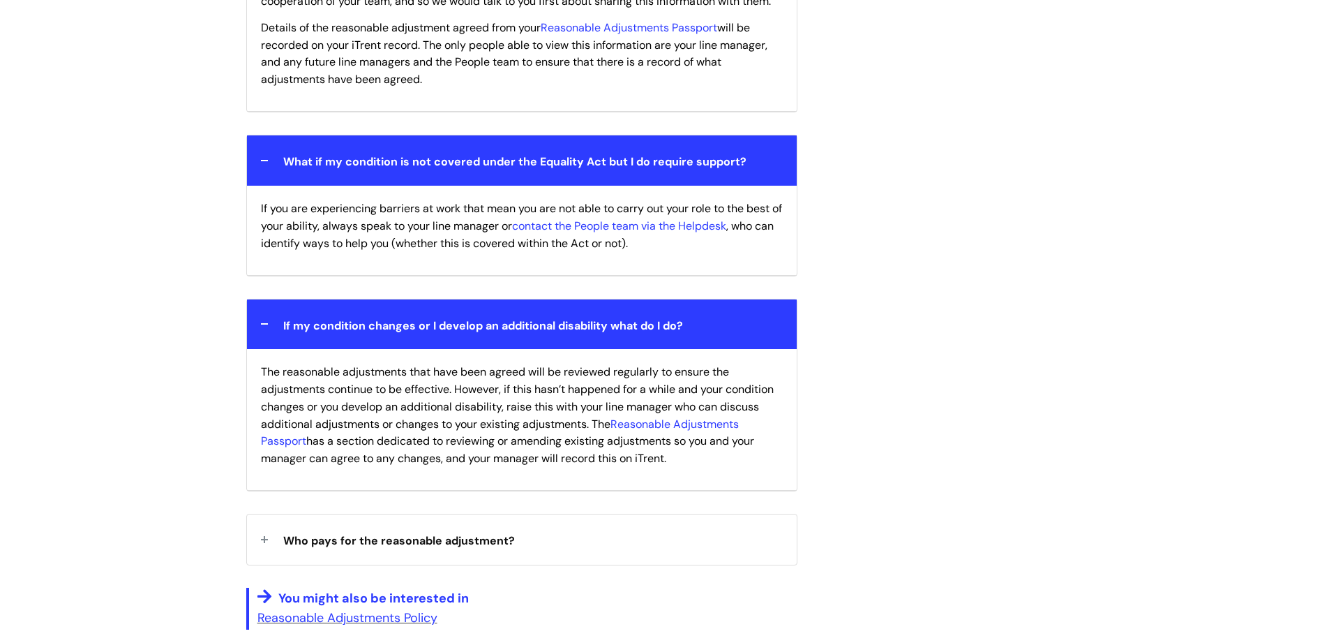
click at [579, 558] on div "Who pays for the reasonable adjustment?" at bounding box center [522, 539] width 550 height 50
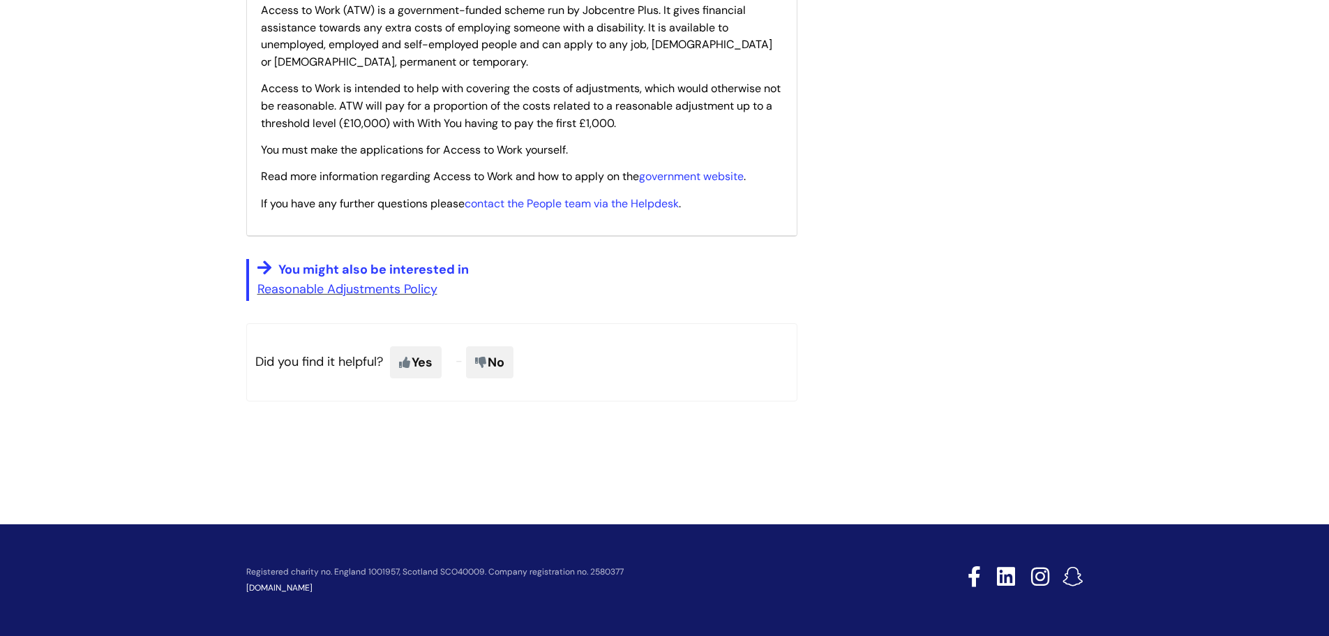
scroll to position [2967, 0]
drag, startPoint x: 254, startPoint y: 192, endPoint x: 704, endPoint y: 200, distance: 450.2
copy article "Loremipsum dolorsitame - CONs Adipisci el: Sed, 2 Doe, 0164 te 4:77 IN Utl etdo…"
